Goal: Task Accomplishment & Management: Manage account settings

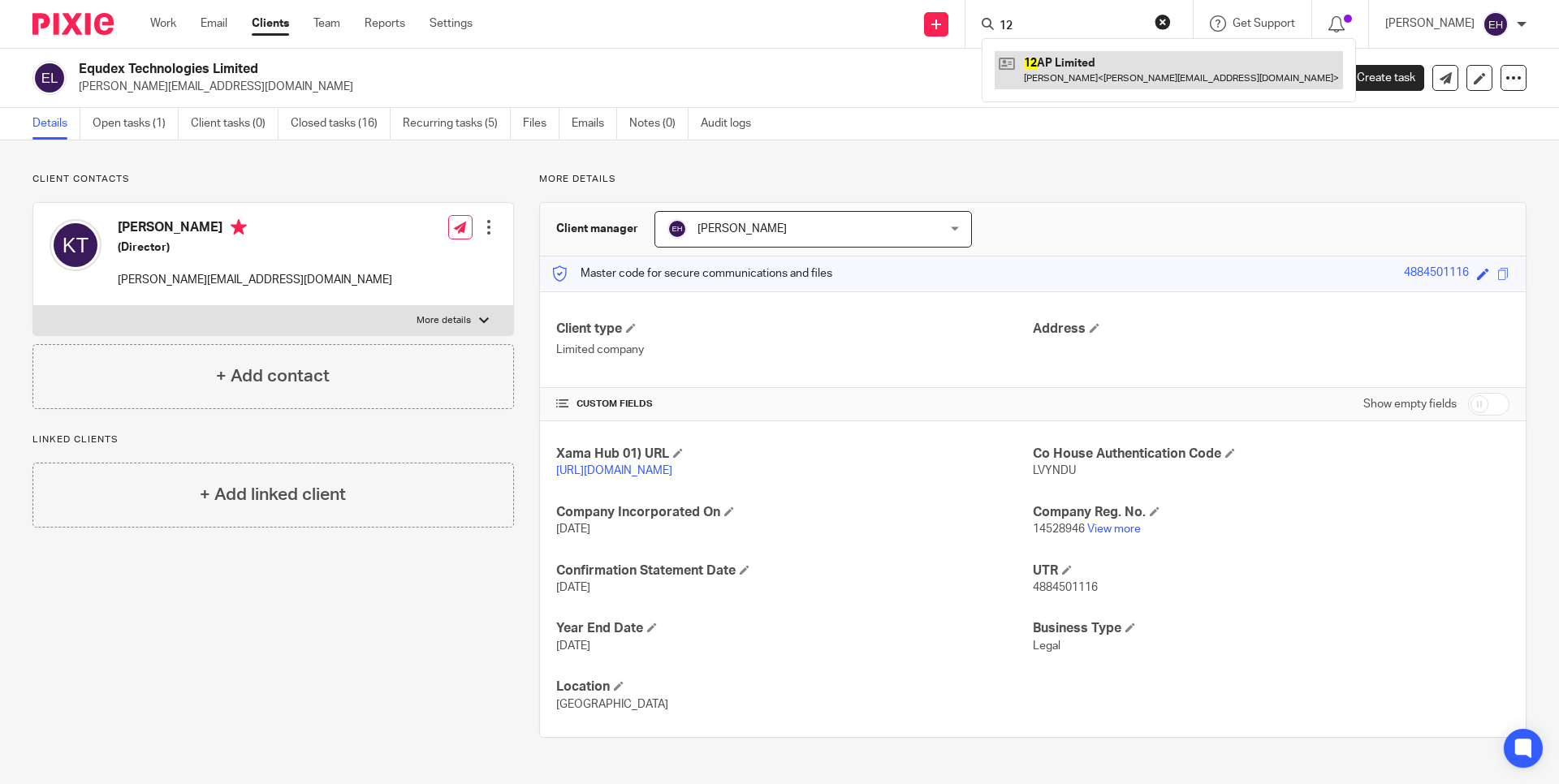
type input "12"
click at [1090, 76] on link at bounding box center [1168, 70] width 348 height 37
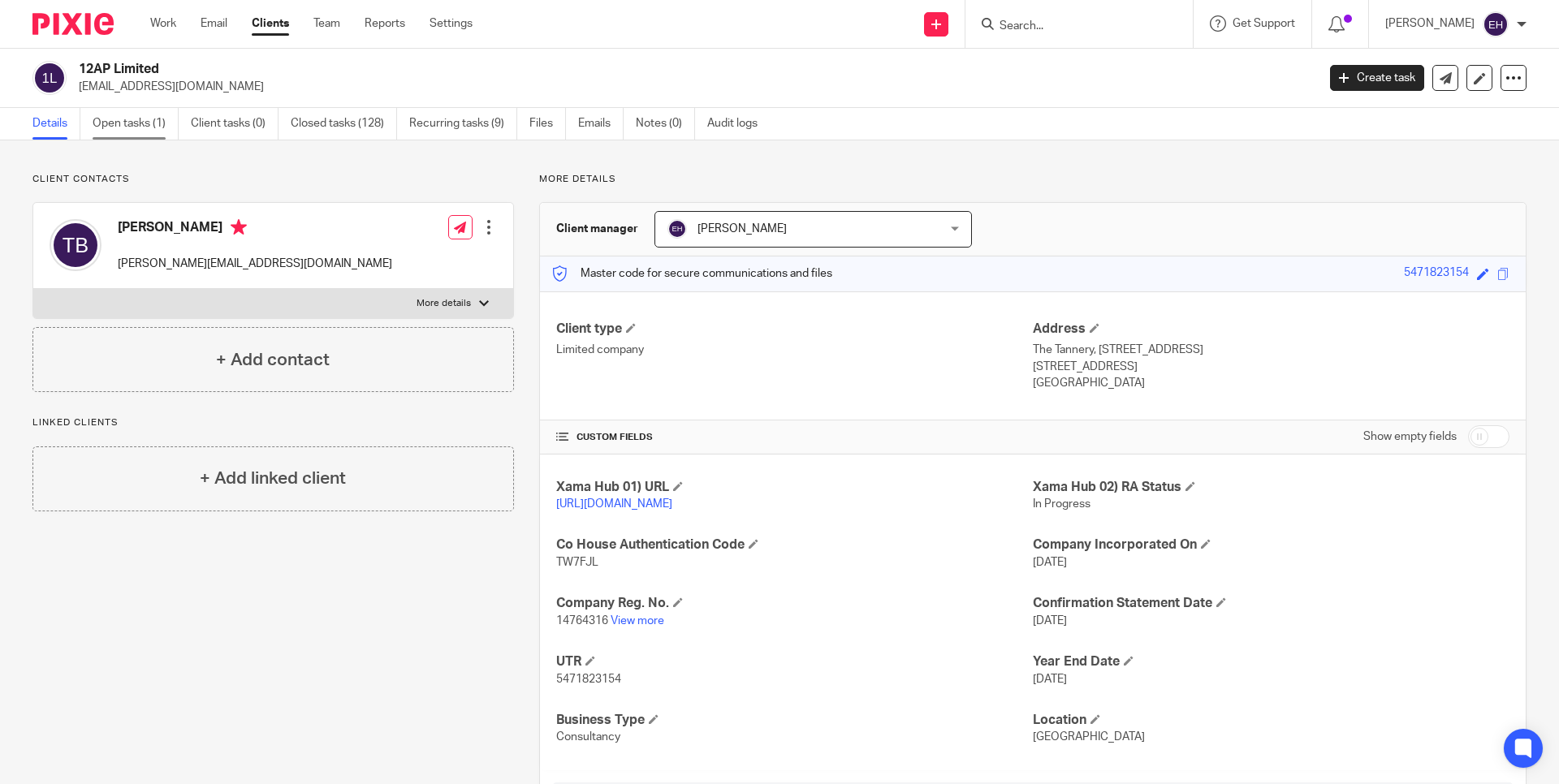
click at [134, 131] on link "Open tasks (1)" at bounding box center [136, 124] width 86 height 32
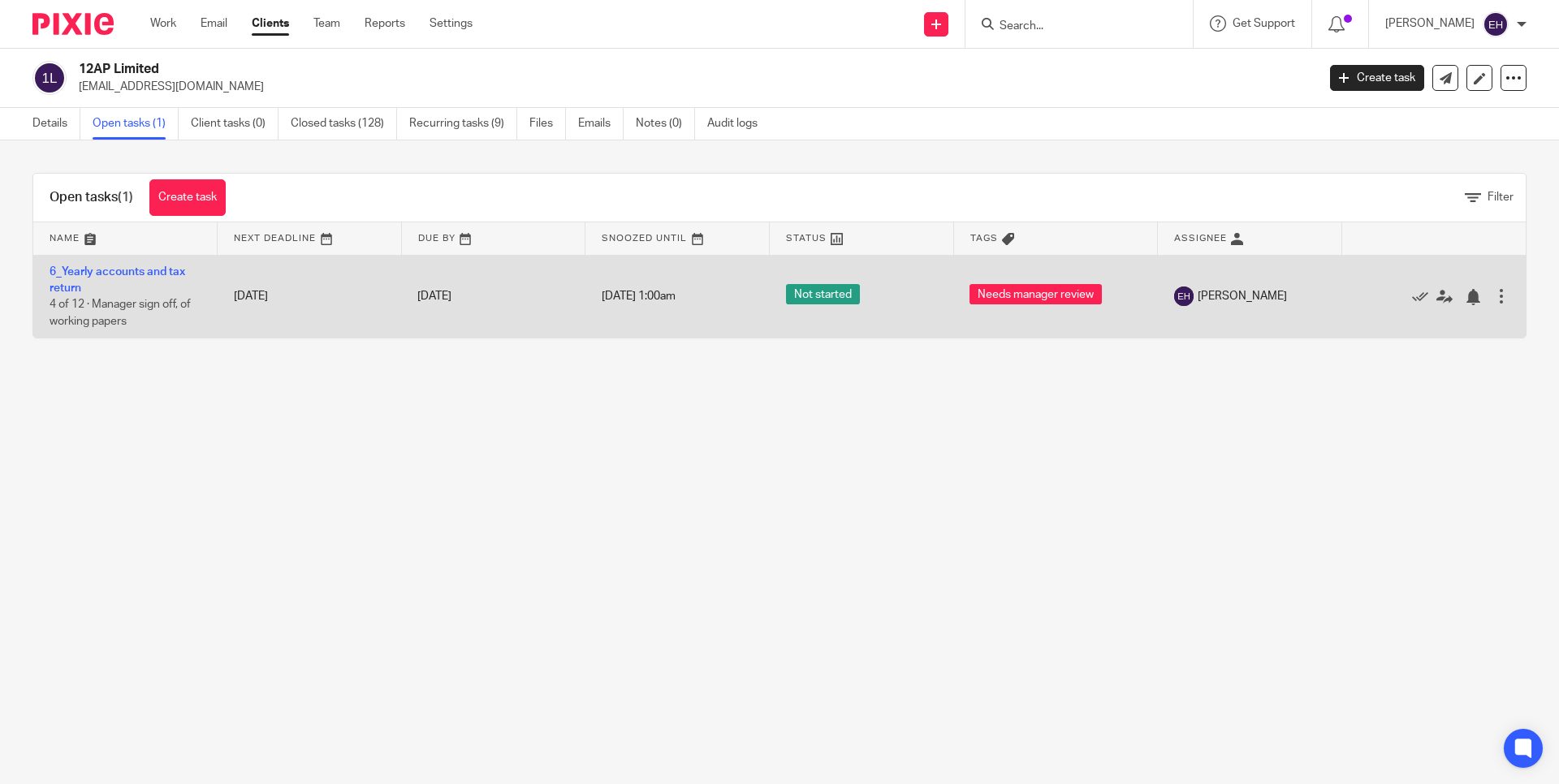
click at [165, 280] on td "6_Yearly accounts and tax return 4 of 12 · Manager sign off, of working papers" at bounding box center [125, 296] width 185 height 82
click at [163, 271] on link "6_Yearly accounts and tax return" at bounding box center [118, 280] width 136 height 27
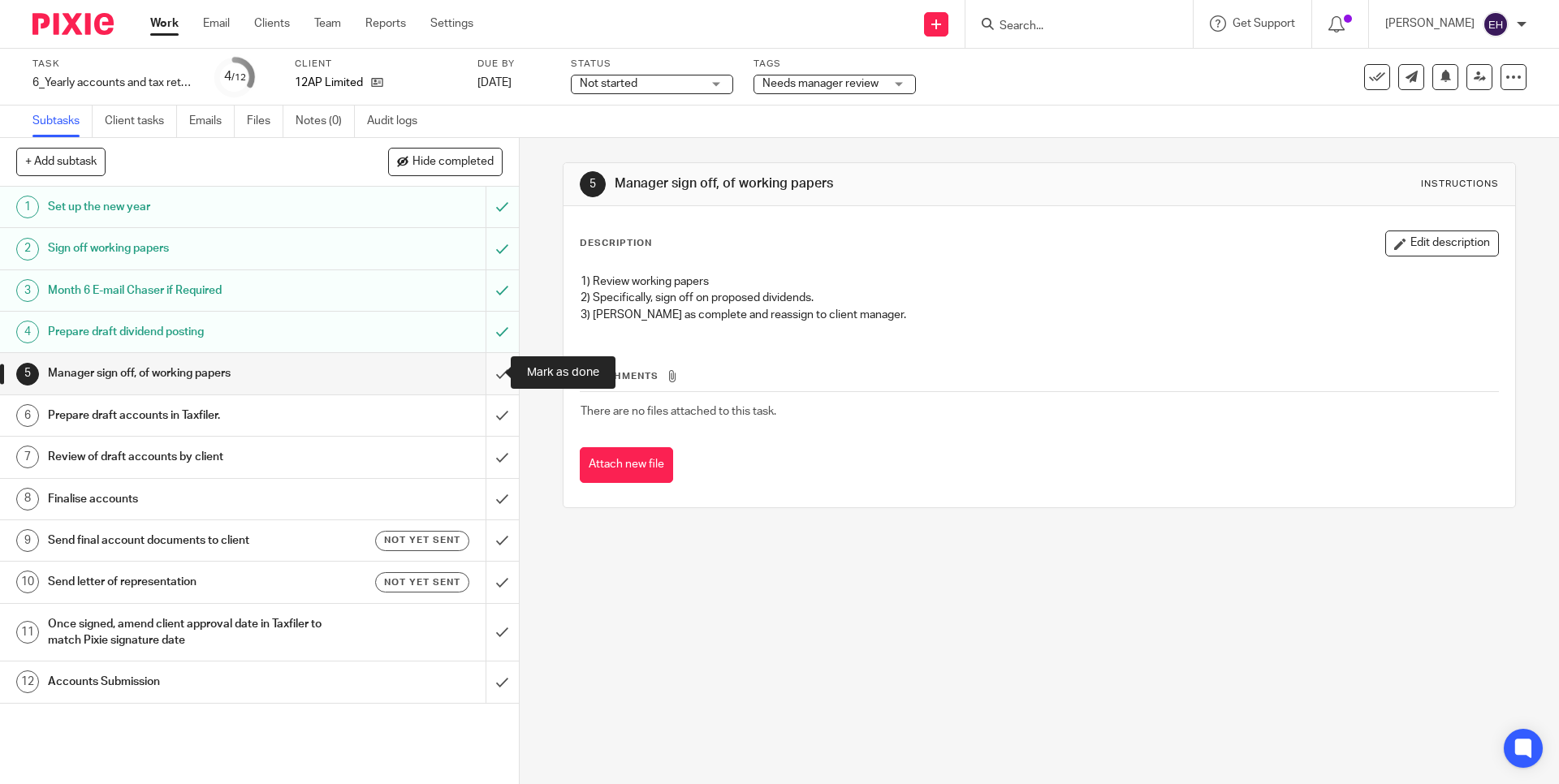
click at [482, 370] on input "submit" at bounding box center [259, 373] width 519 height 40
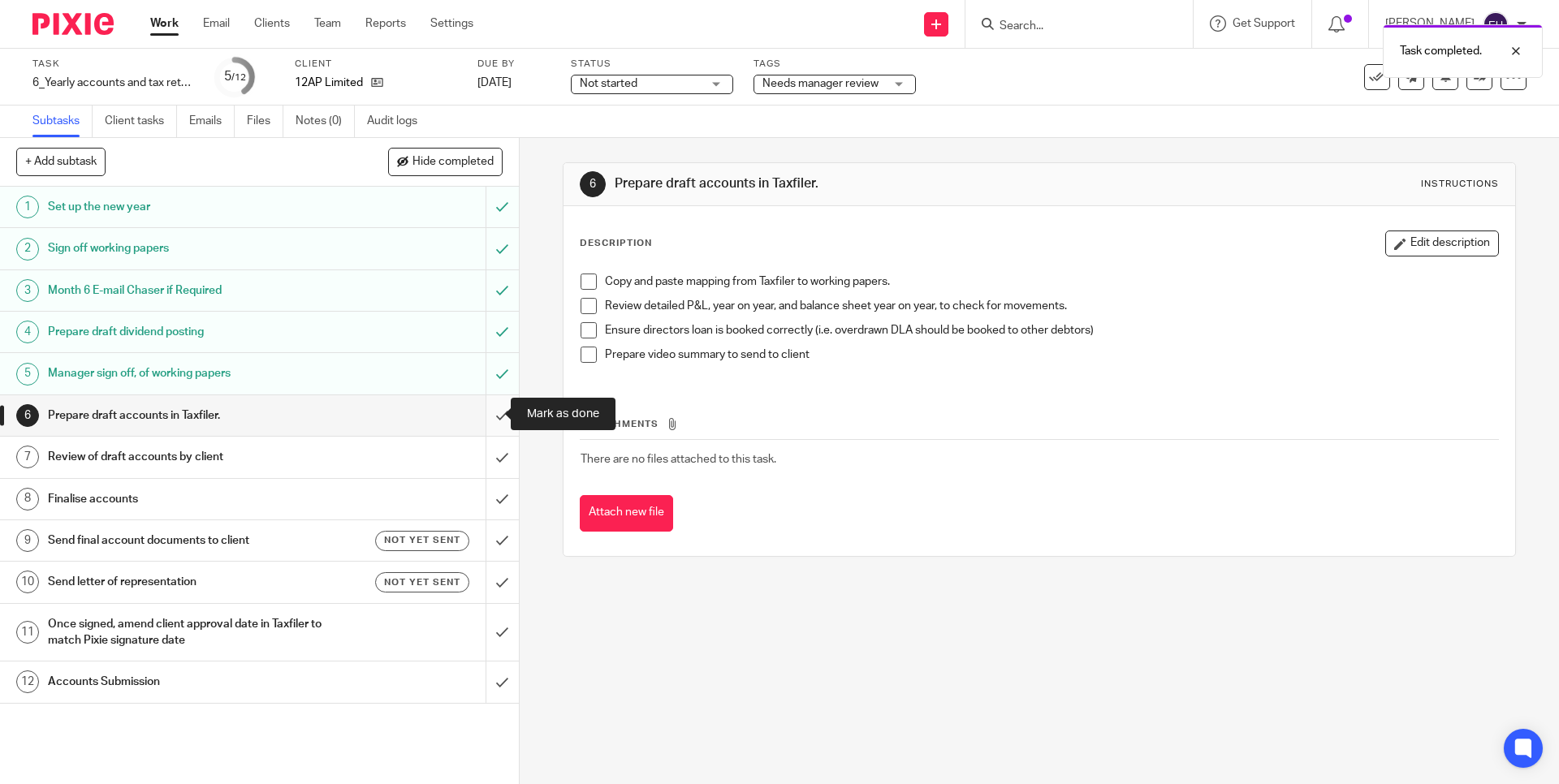
click at [487, 413] on input "submit" at bounding box center [259, 415] width 519 height 40
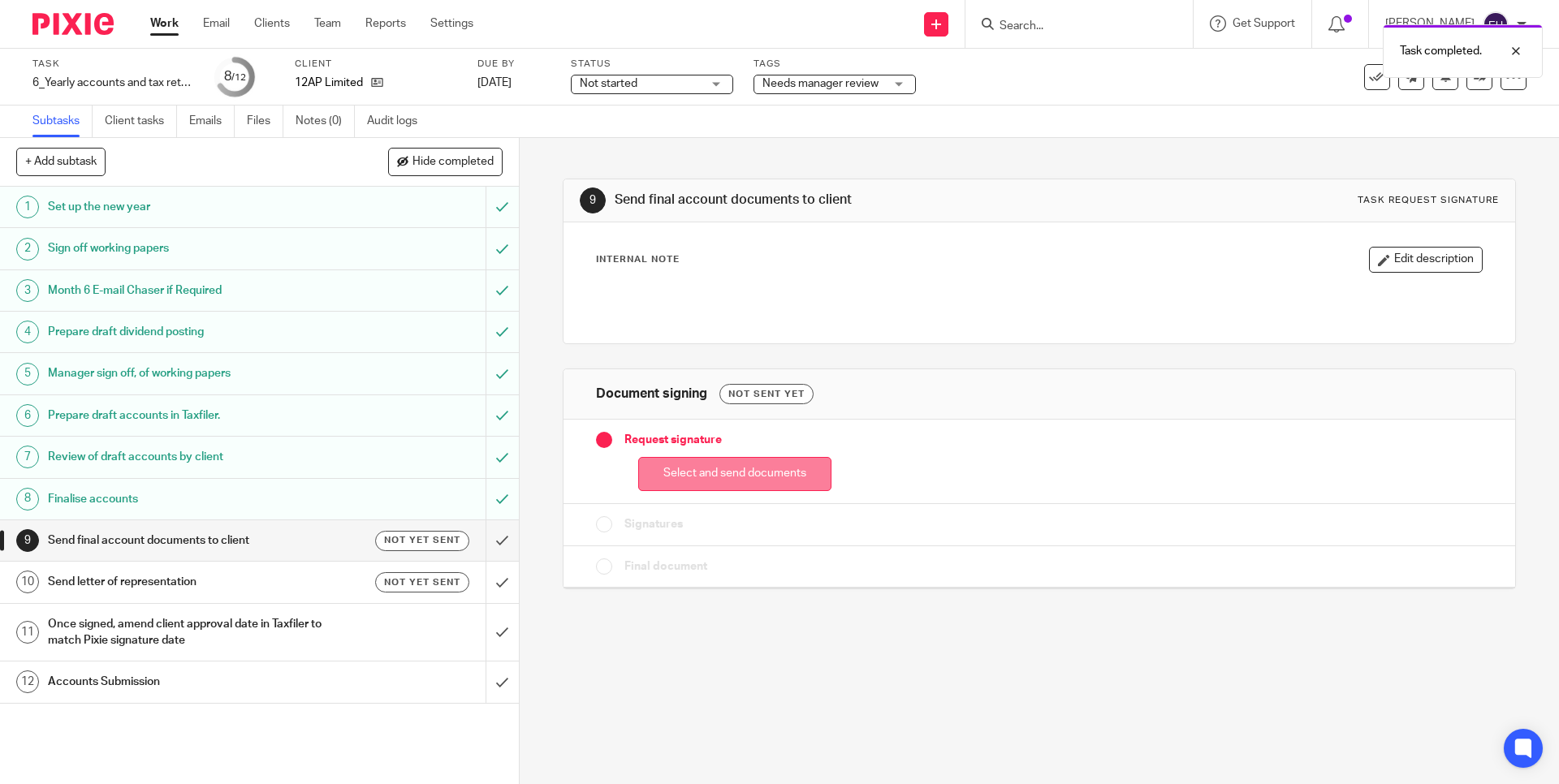
click at [680, 475] on button "Select and send documents" at bounding box center [734, 474] width 193 height 35
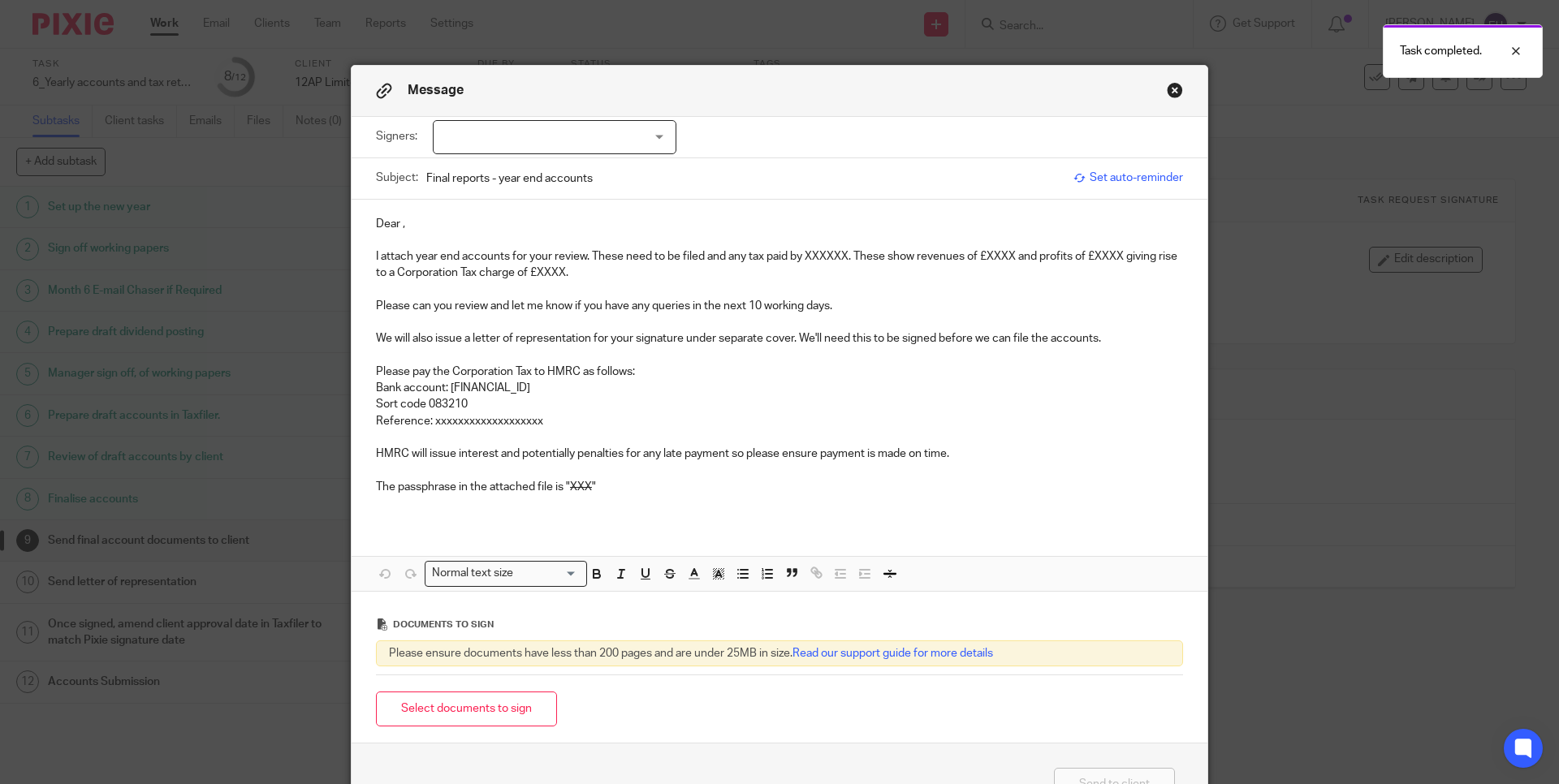
click at [568, 141] on div at bounding box center [555, 137] width 244 height 34
click at [558, 163] on li "Trevor Bird" at bounding box center [549, 171] width 242 height 33
checkbox input "true"
click at [690, 291] on p at bounding box center [780, 289] width 807 height 16
click at [396, 228] on p "Dear ," at bounding box center [780, 223] width 807 height 16
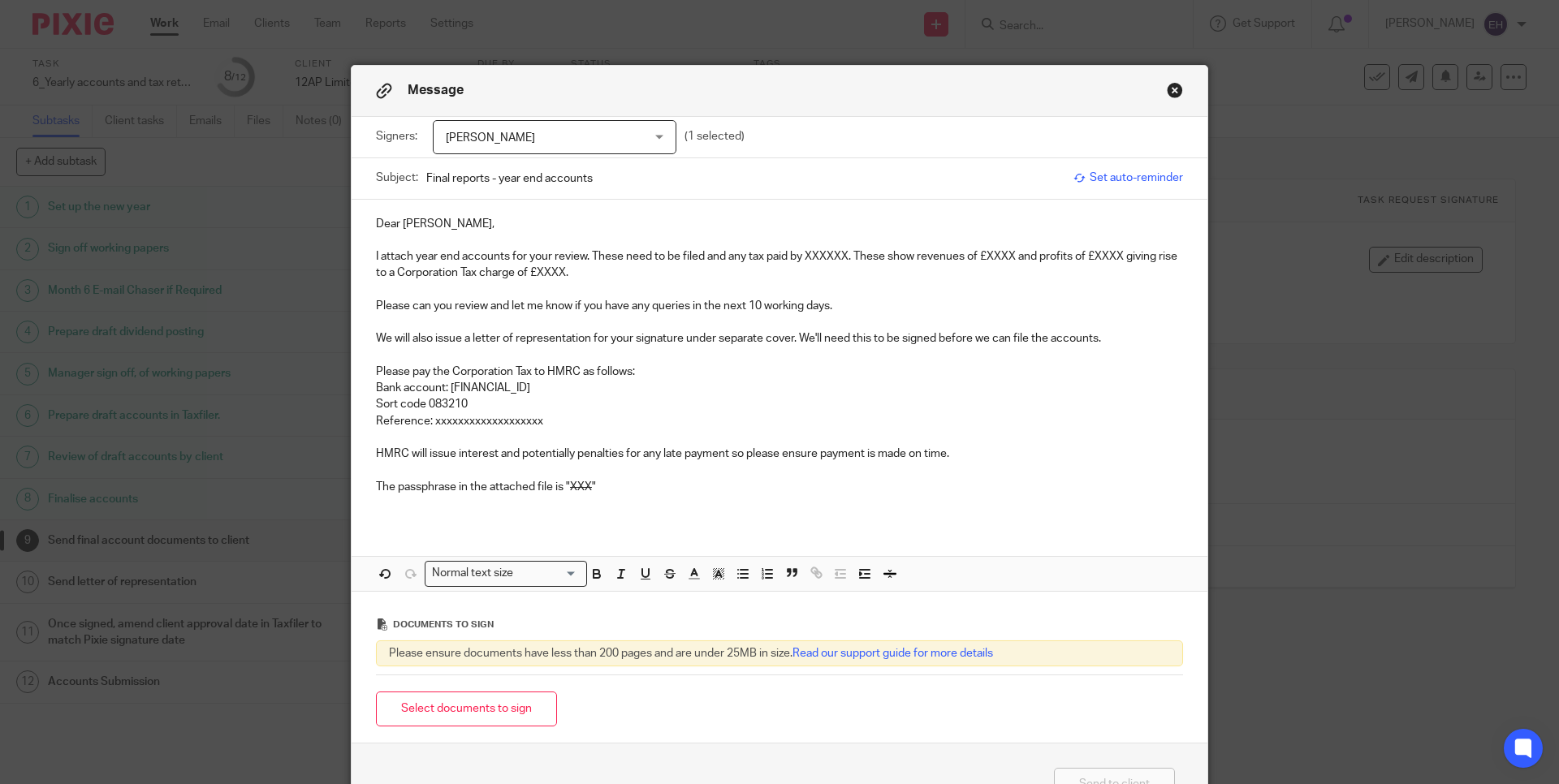
click at [848, 258] on p "I attach year end accounts for your review. These need to be filed and any tax …" at bounding box center [780, 264] width 807 height 33
click at [1030, 260] on p "I attach year end accounts for your review. These need to be filed and any tax …" at bounding box center [780, 264] width 807 height 33
click at [1154, 253] on p "I attach year end accounts for your review. These need to be filed and any tax …" at bounding box center [780, 264] width 807 height 33
click at [618, 270] on p "I attach year end accounts for your review. These need to be filed and any tax …" at bounding box center [780, 264] width 807 height 33
click at [585, 482] on s "XXX" at bounding box center [582, 486] width 22 height 11
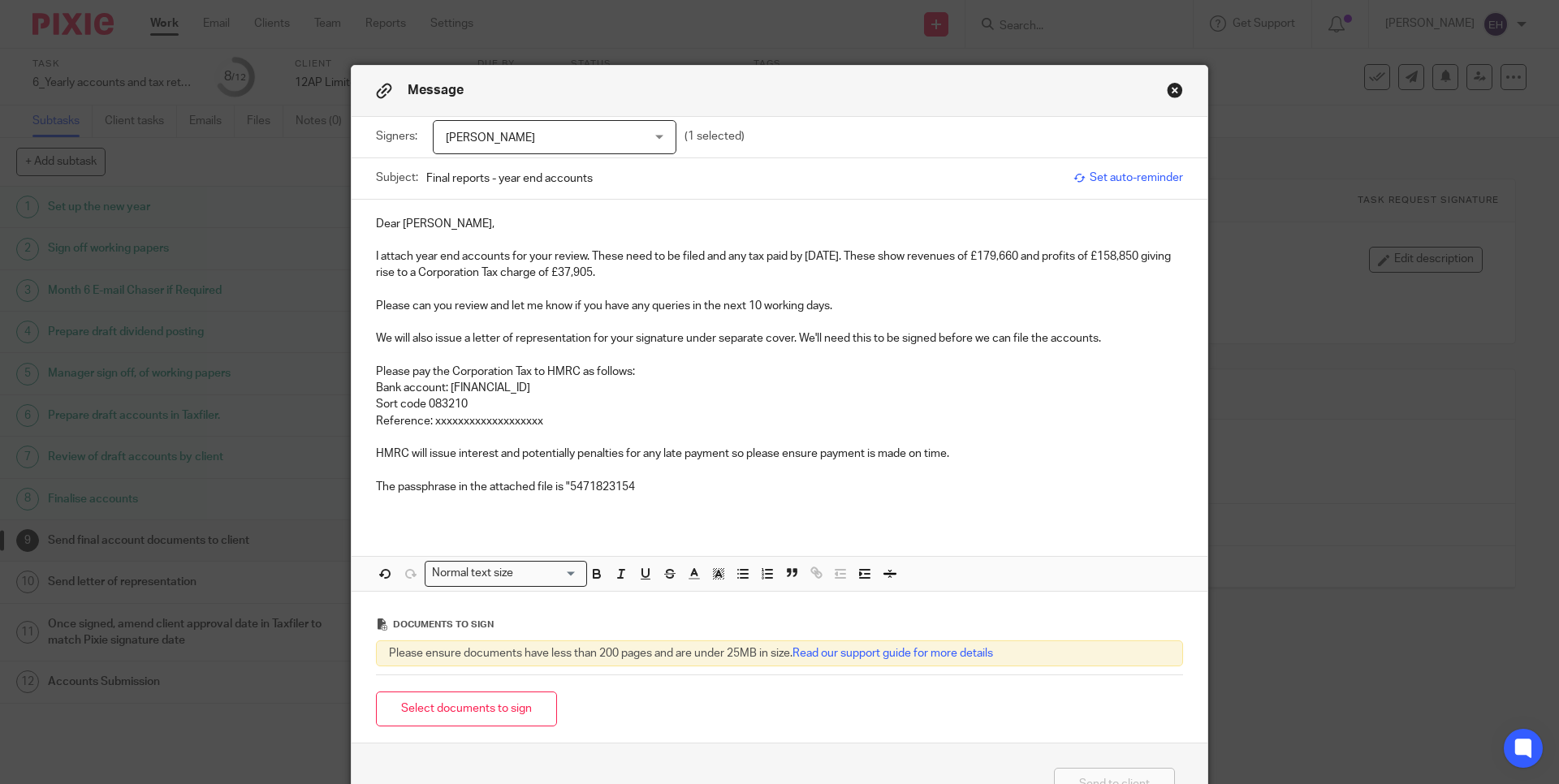
click at [678, 519] on div "Dear Trevor, I attach year end accounts for your review. These need to be filed…" at bounding box center [779, 362] width 856 height 325
click at [678, 487] on p "The passphrase in the attached file is "5471823154" at bounding box center [780, 487] width 807 height 16
click at [565, 481] on p "The passphrase in the attached file is "5471823154" at bounding box center [780, 487] width 807 height 16
click at [445, 699] on button "Select documents to sign" at bounding box center [466, 708] width 181 height 35
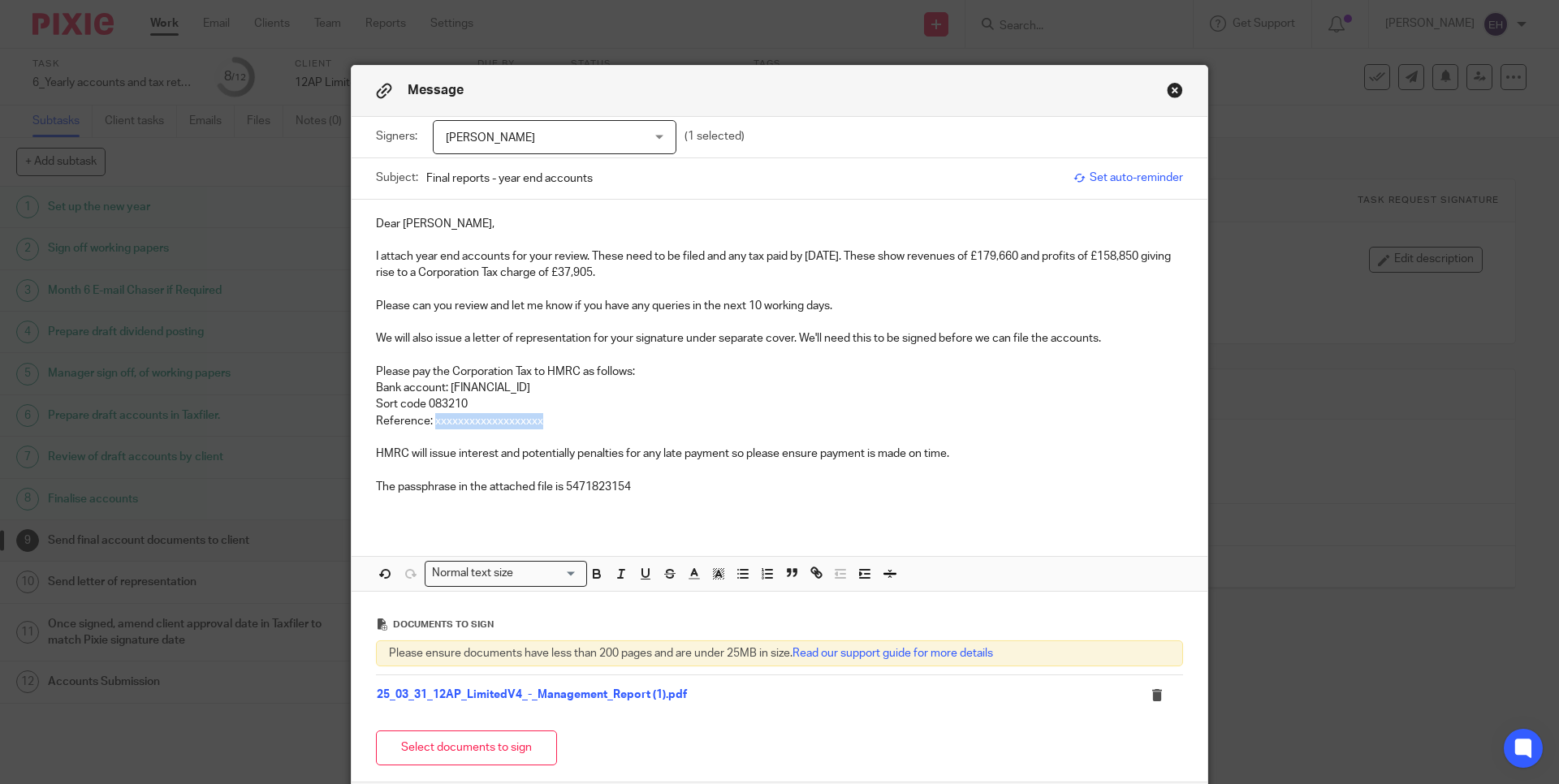
drag, startPoint x: 554, startPoint y: 421, endPoint x: 429, endPoint y: 416, distance: 125.1
click at [429, 416] on p "Reference: xxxxxxxxxxxxxxxxxxx" at bounding box center [780, 421] width 807 height 16
click at [776, 472] on p at bounding box center [780, 471] width 807 height 16
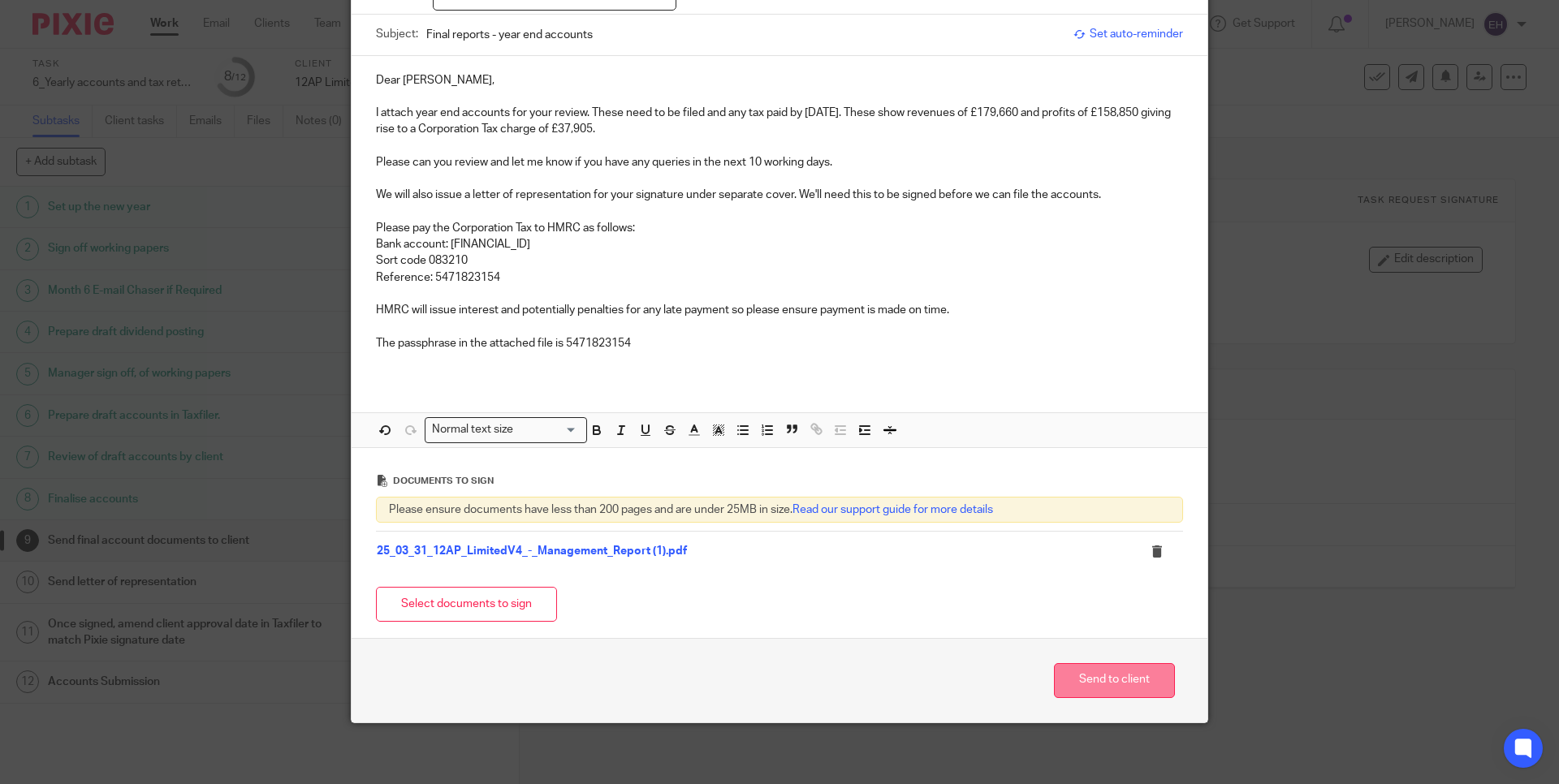
click at [1130, 674] on button "Send to client" at bounding box center [1114, 680] width 121 height 35
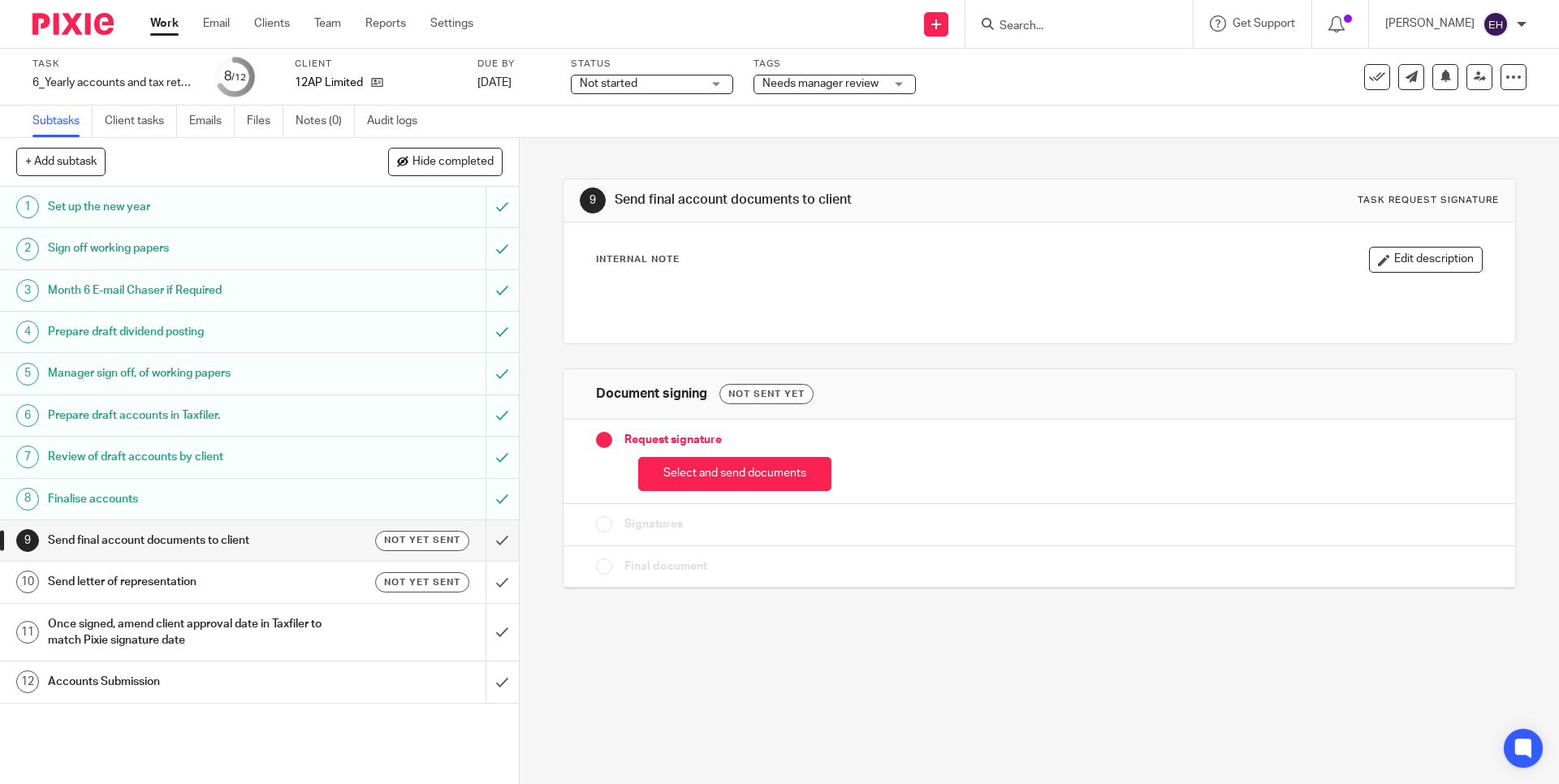
click at [1074, 31] on input "Search" at bounding box center [1071, 27] width 146 height 15
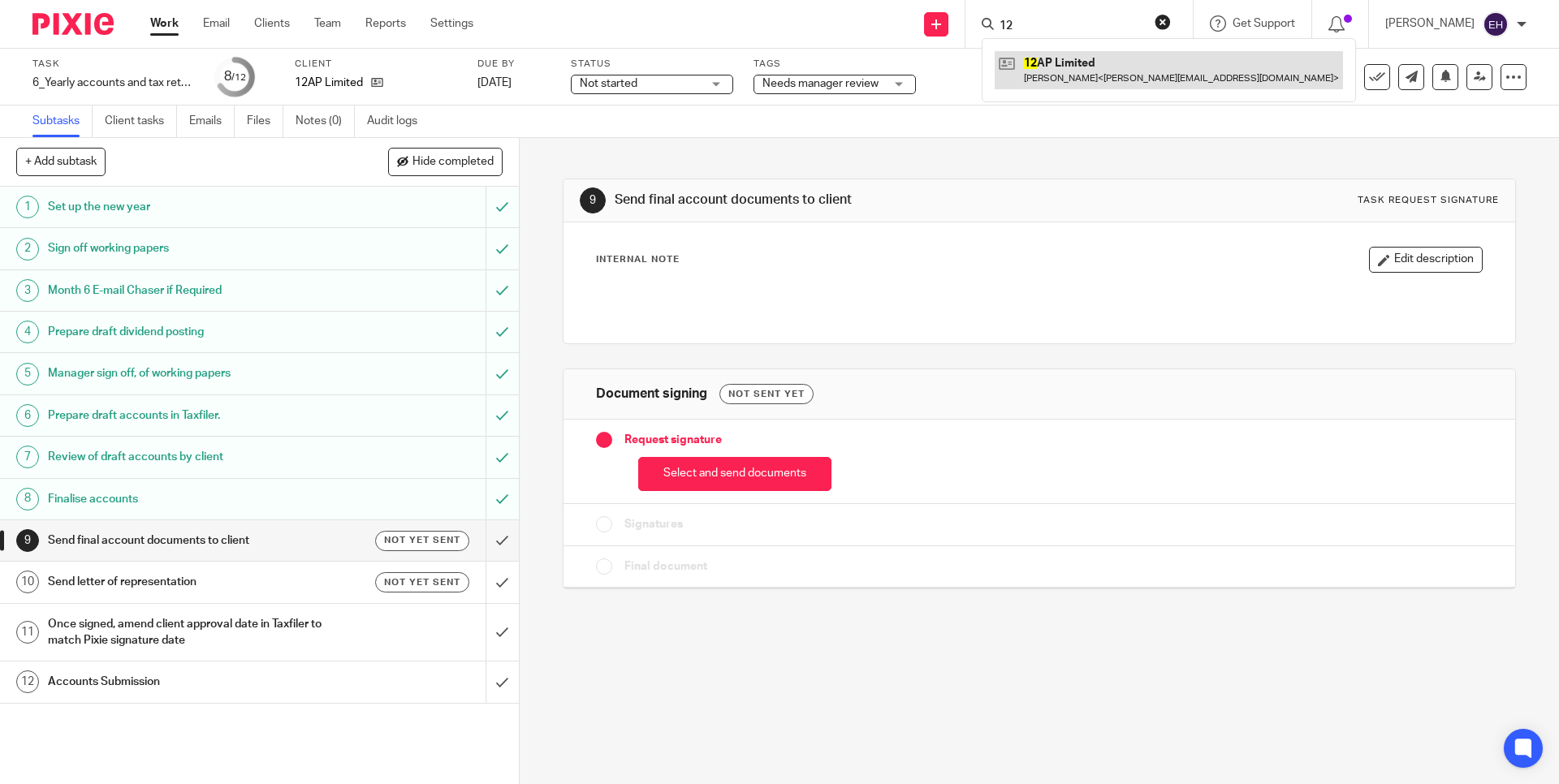
type input "12"
click at [1069, 60] on link at bounding box center [1168, 70] width 348 height 37
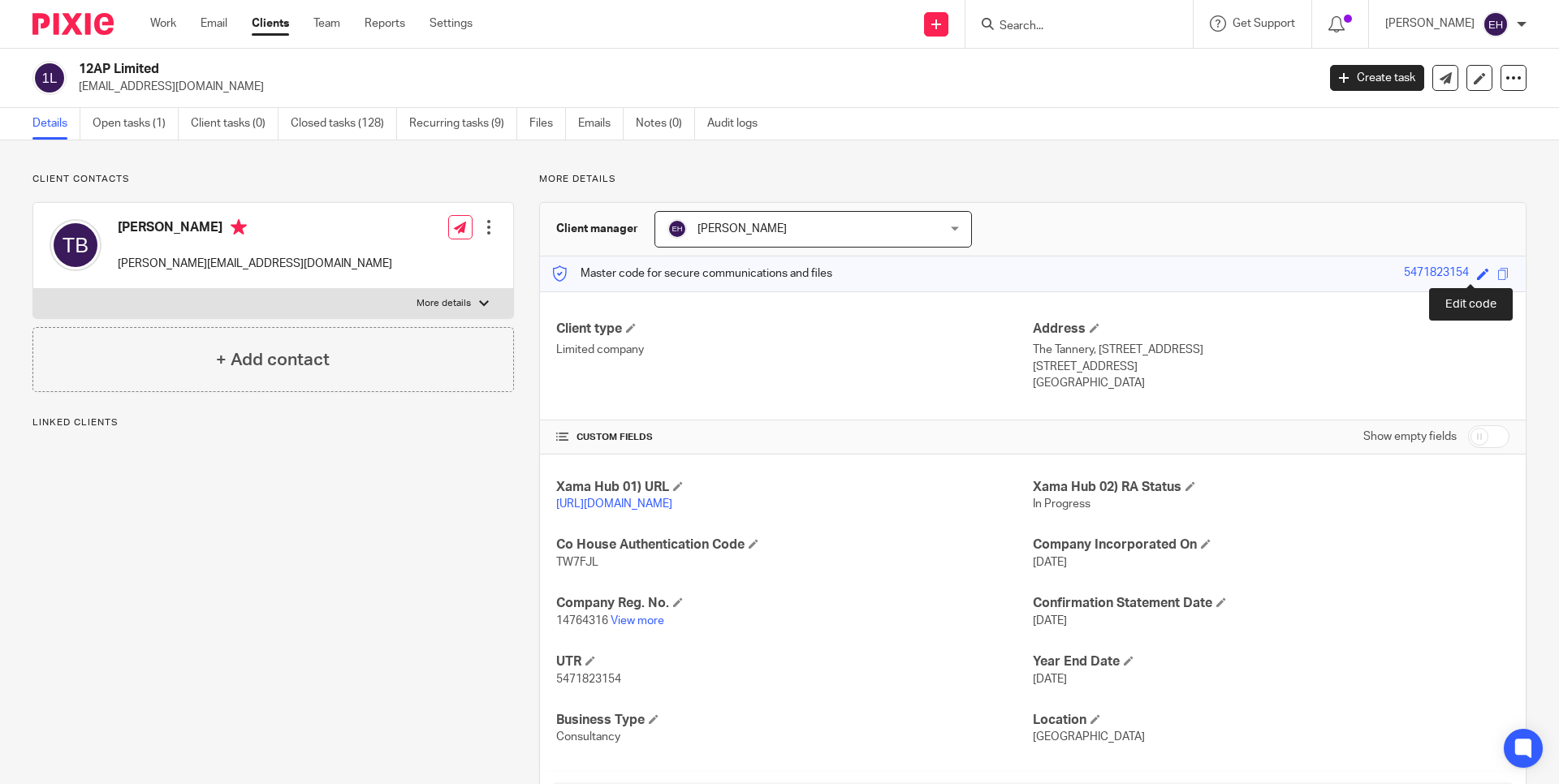
click at [1477, 272] on span at bounding box center [1483, 274] width 12 height 12
type input "5471823154"
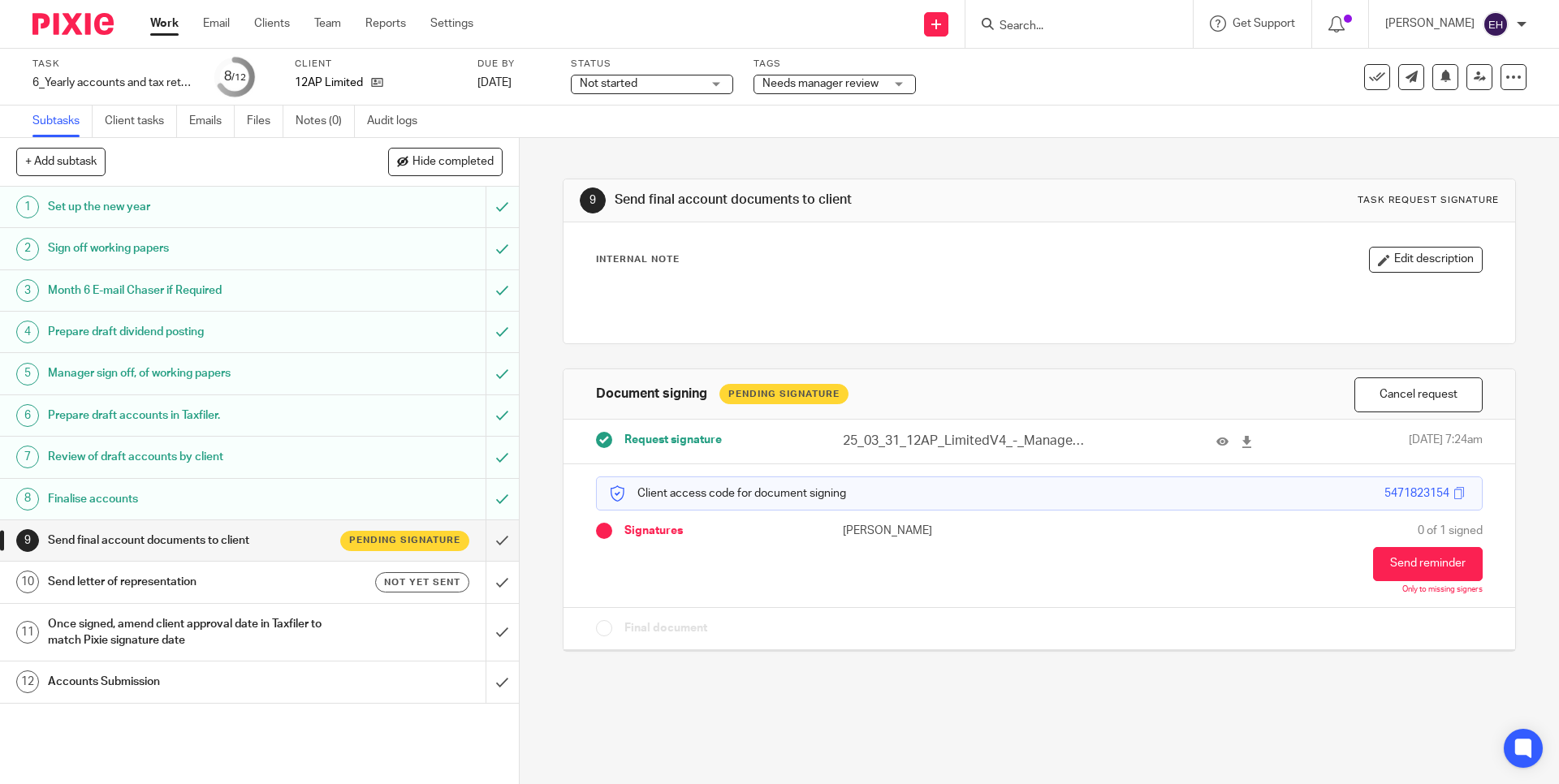
click at [803, 82] on span "Needs manager review" at bounding box center [820, 83] width 116 height 11
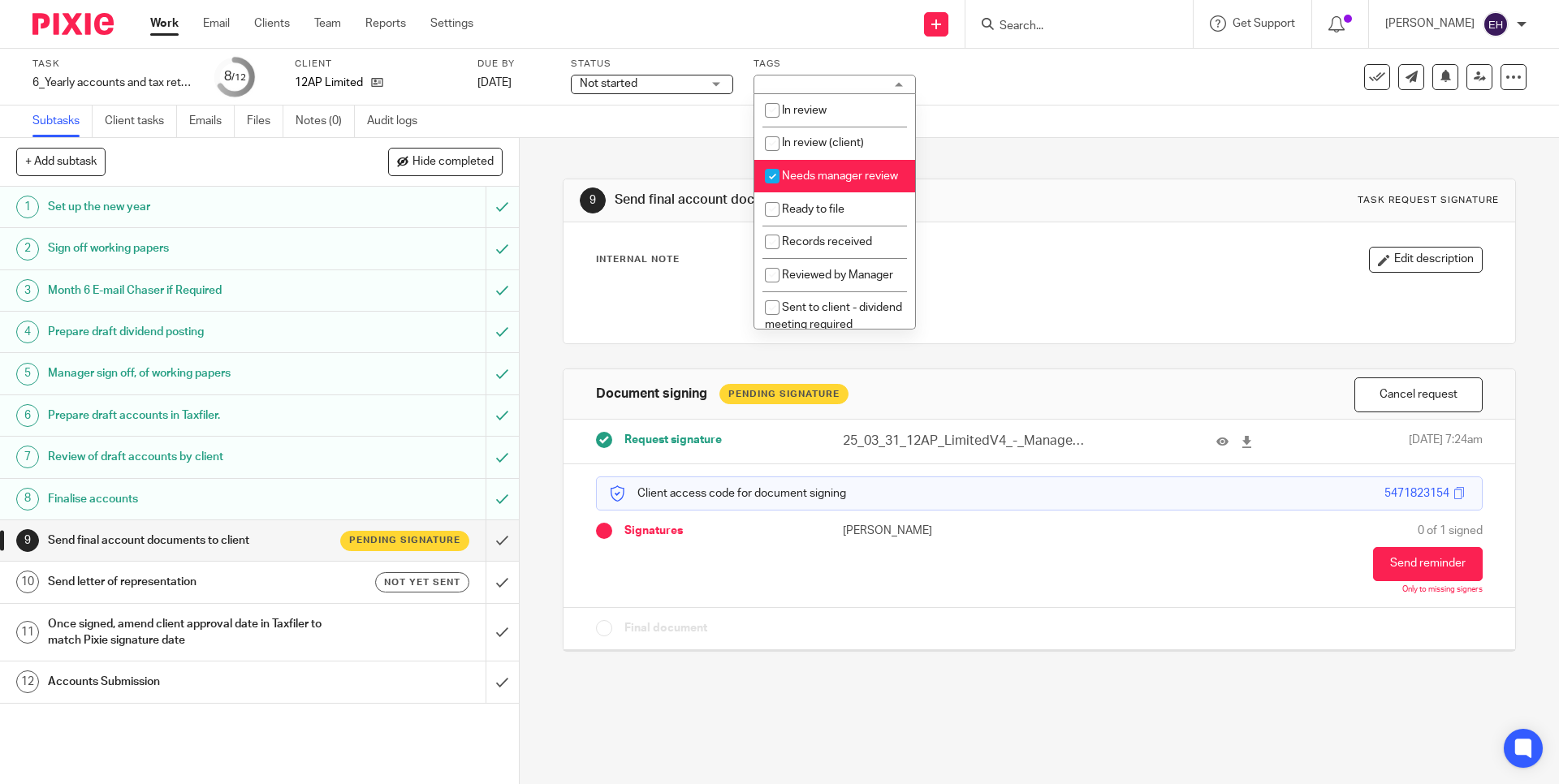
click at [837, 193] on li "Needs manager review" at bounding box center [834, 176] width 161 height 33
checkbox input "false"
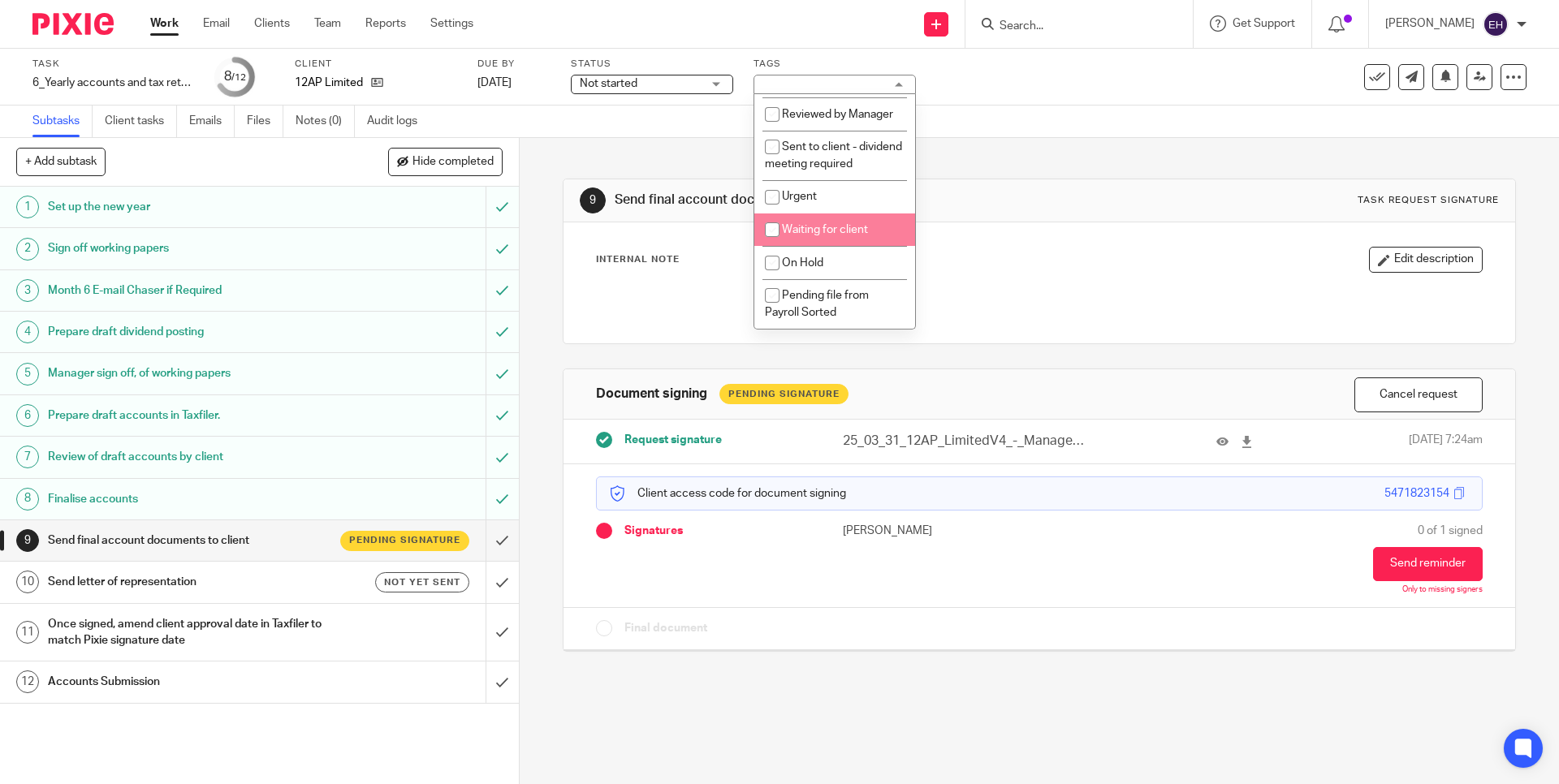
click at [840, 230] on span "Waiting for client" at bounding box center [825, 229] width 86 height 11
checkbox input "true"
click at [167, 27] on link "Work" at bounding box center [164, 23] width 28 height 16
